Goal: Use online tool/utility: Utilize a website feature to perform a specific function

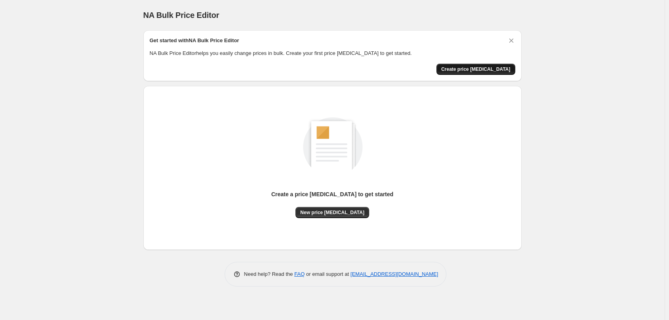
click at [502, 67] on span "Create price [MEDICAL_DATA]" at bounding box center [475, 69] width 69 height 6
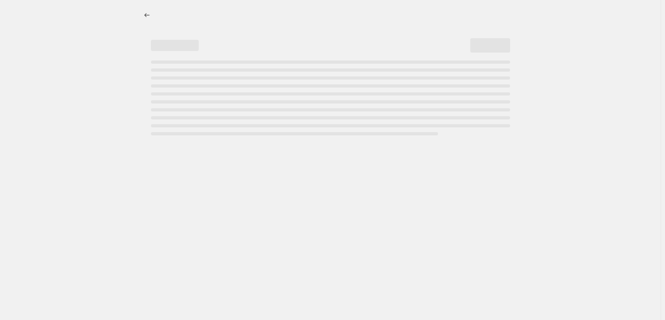
select select "percentage"
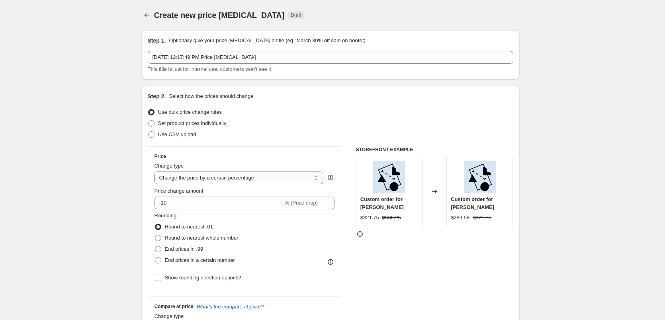
click at [218, 177] on select "Change the price to a certain amount Change the price by a certain amount Chang…" at bounding box center [239, 178] width 169 height 13
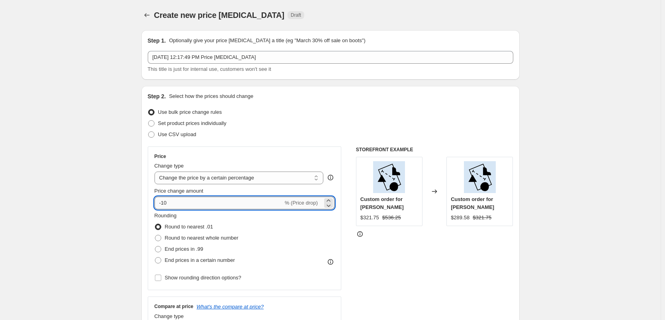
click at [196, 201] on input "-10" at bounding box center [219, 203] width 129 height 13
click at [213, 180] on select "Change the price to a certain amount Change the price by a certain amount Chang…" at bounding box center [239, 178] width 169 height 13
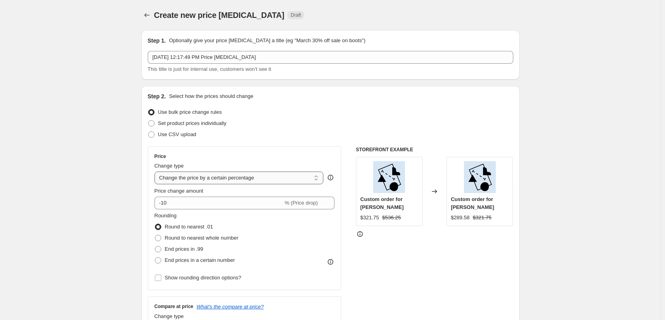
click at [213, 180] on select "Change the price to a certain amount Change the price by a certain amount Chang…" at bounding box center [239, 178] width 169 height 13
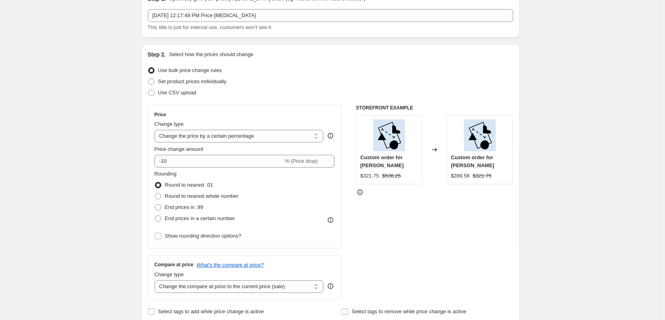
scroll to position [40, 0]
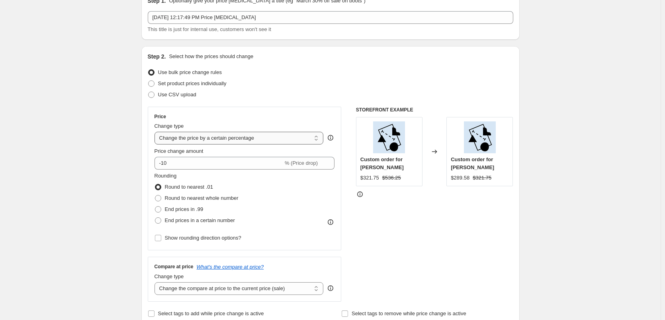
click at [277, 135] on select "Change the price to a certain amount Change the price by a certain amount Chang…" at bounding box center [239, 138] width 169 height 13
click at [156, 132] on select "Change the price to a certain amount Change the price by a certain amount Chang…" at bounding box center [239, 138] width 169 height 13
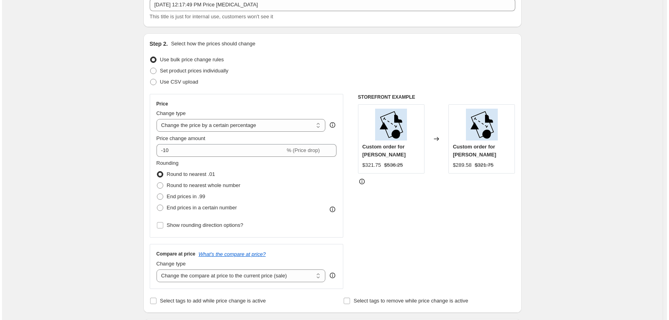
scroll to position [0, 0]
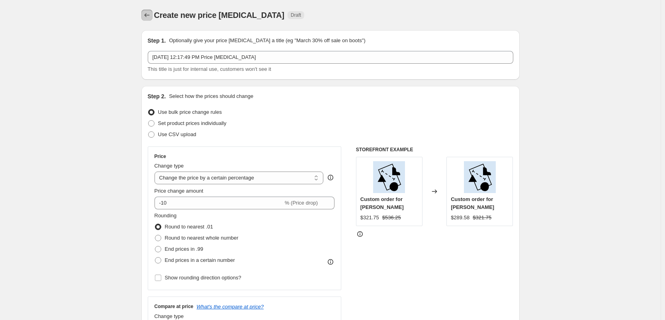
click at [151, 18] on icon "Price change jobs" at bounding box center [147, 15] width 8 height 8
